Goal: Navigation & Orientation: Find specific page/section

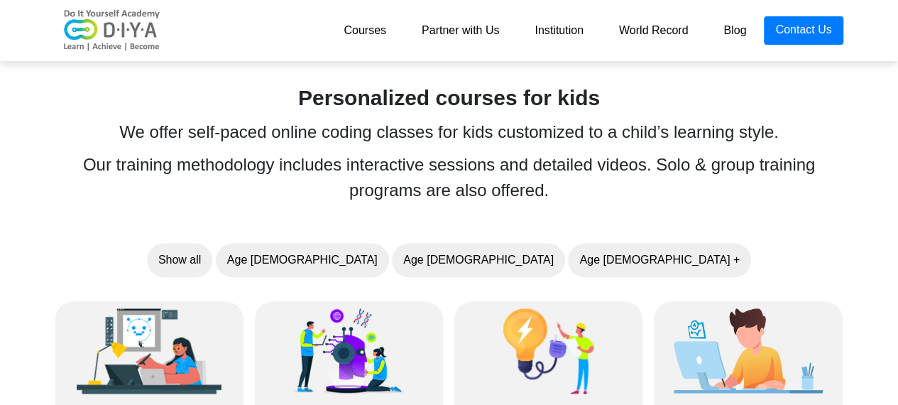
scroll to position [1051, 0]
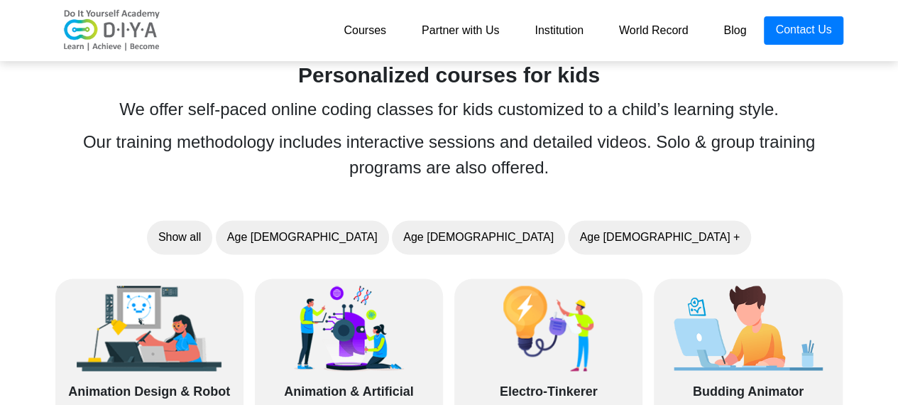
click at [464, 31] on link "Partner with Us" at bounding box center [460, 30] width 113 height 28
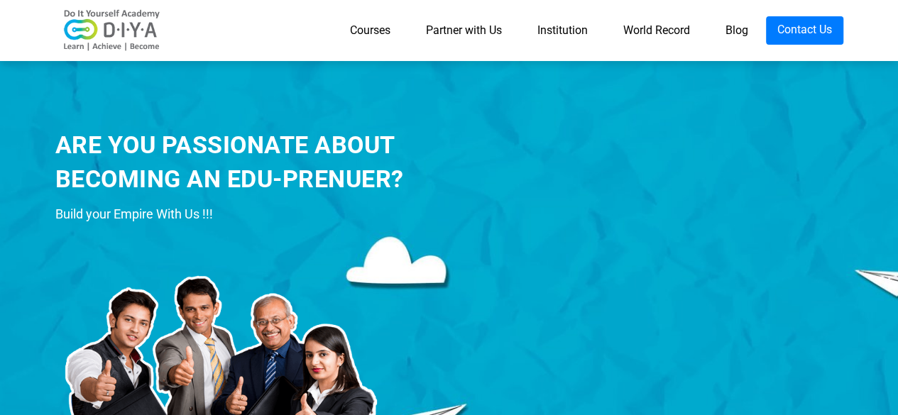
click at [378, 32] on link "Courses" at bounding box center [370, 30] width 76 height 28
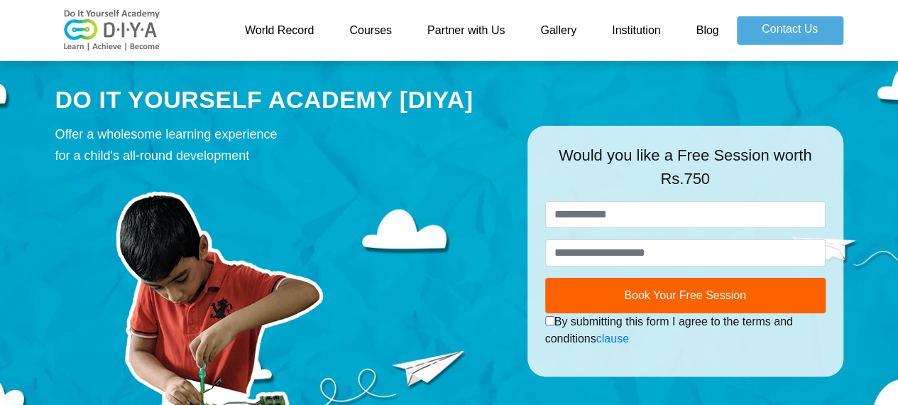
click at [622, 22] on link "Institution" at bounding box center [636, 30] width 84 height 28
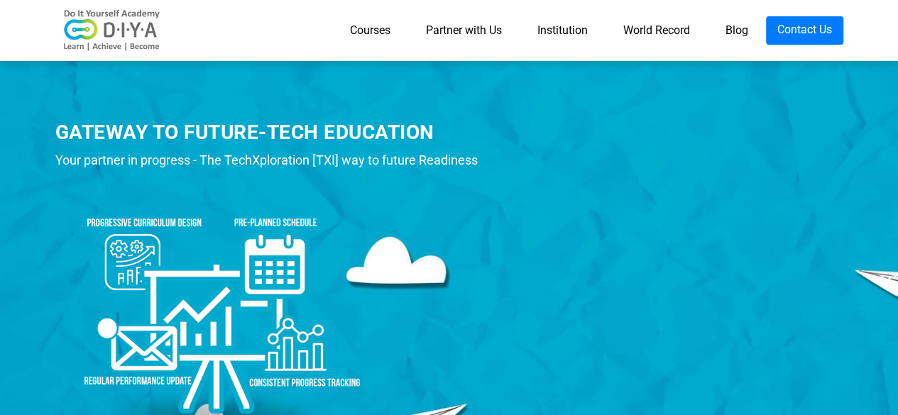
click at [373, 32] on link "Courses" at bounding box center [370, 30] width 76 height 28
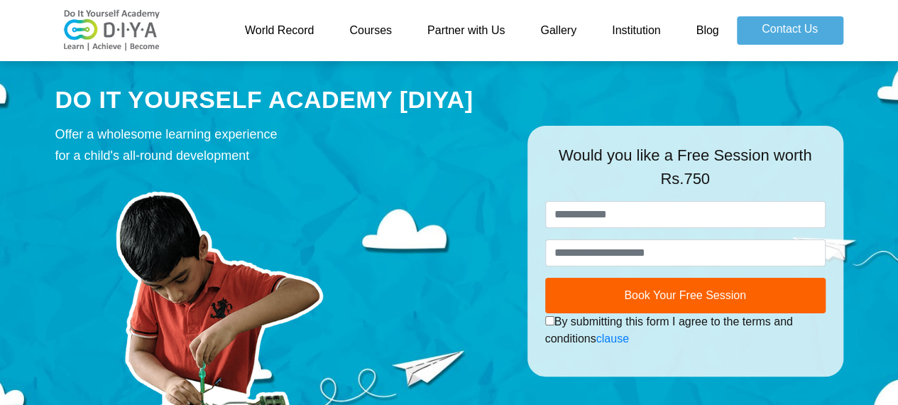
click at [625, 33] on link "Institution" at bounding box center [636, 30] width 84 height 28
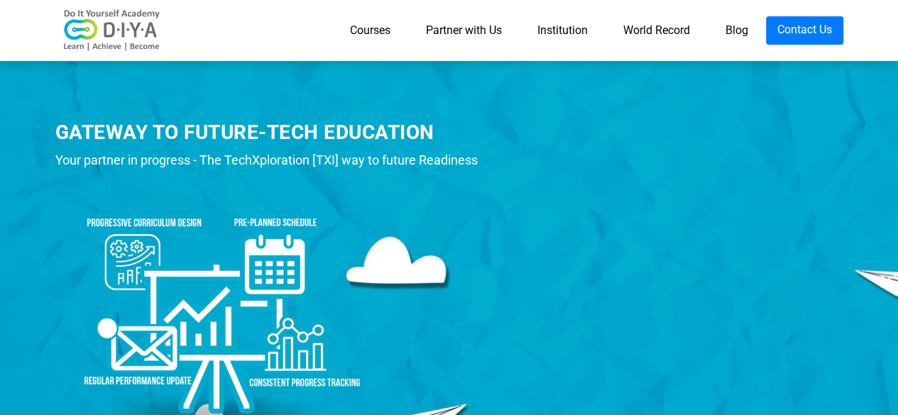
click at [737, 26] on link "Blog" at bounding box center [737, 30] width 58 height 28
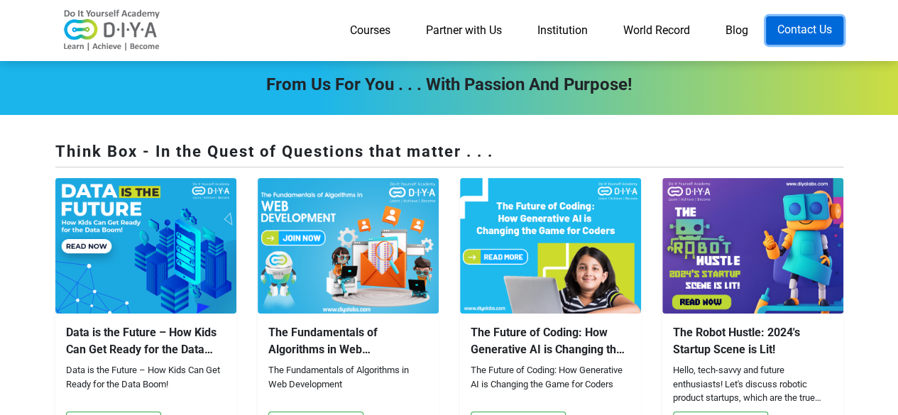
click at [795, 32] on link "Contact Us" at bounding box center [804, 30] width 77 height 28
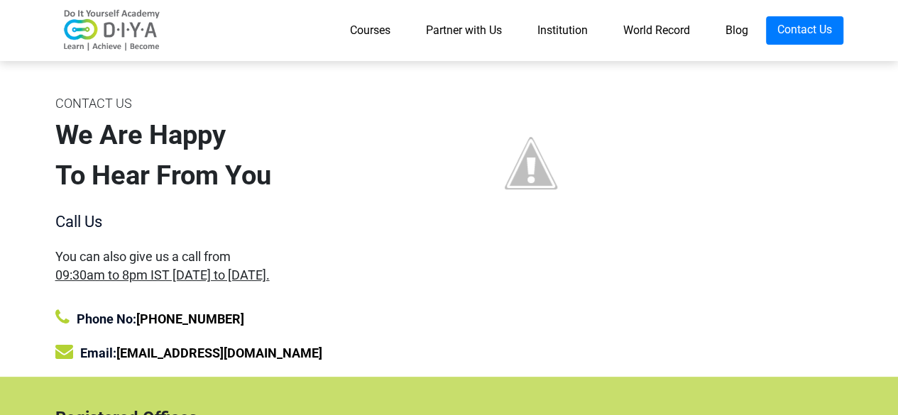
click at [780, 207] on div at bounding box center [652, 234] width 405 height 285
drag, startPoint x: 899, startPoint y: 2, endPoint x: 559, endPoint y: 109, distance: 356.4
click at [559, 109] on img at bounding box center [531, 163] width 142 height 142
